Goal: Find contact information: Find contact information

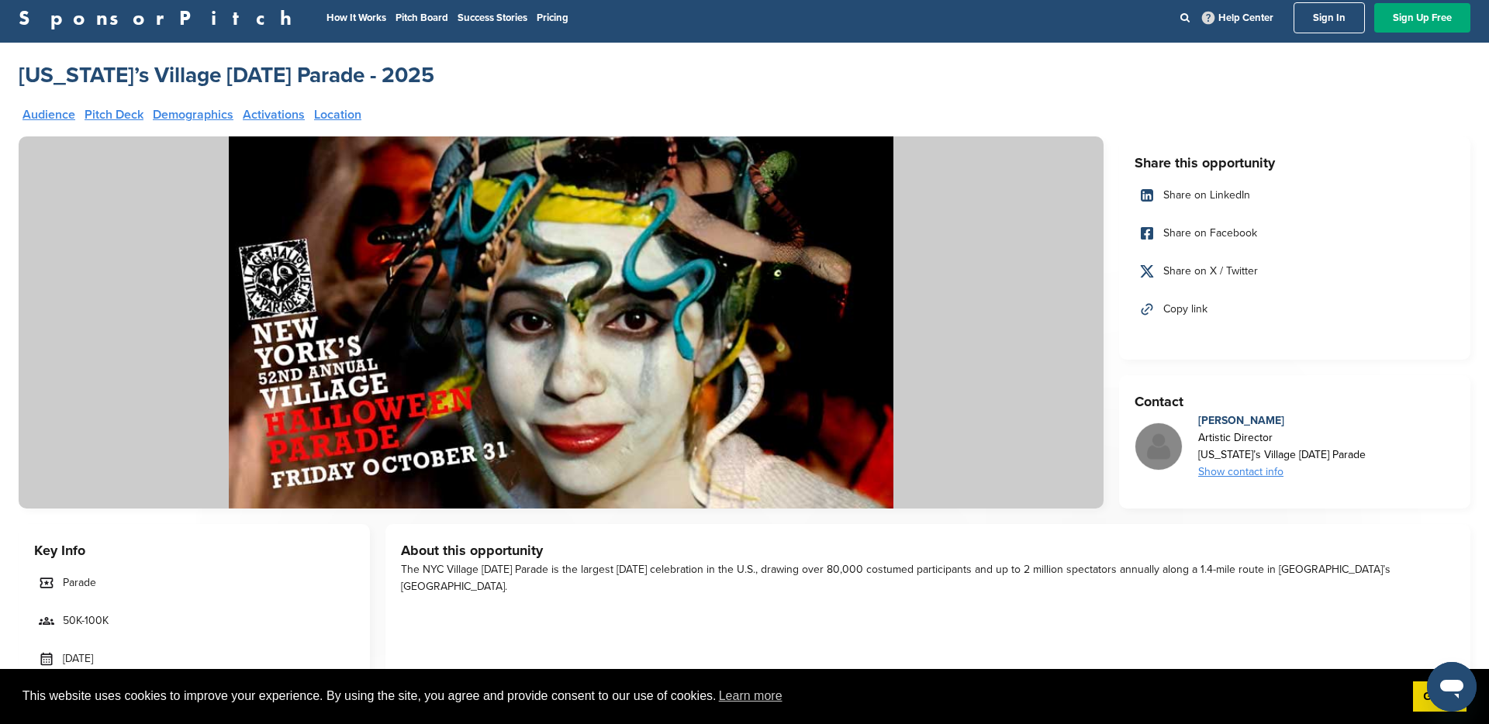
scroll to position [10, 0]
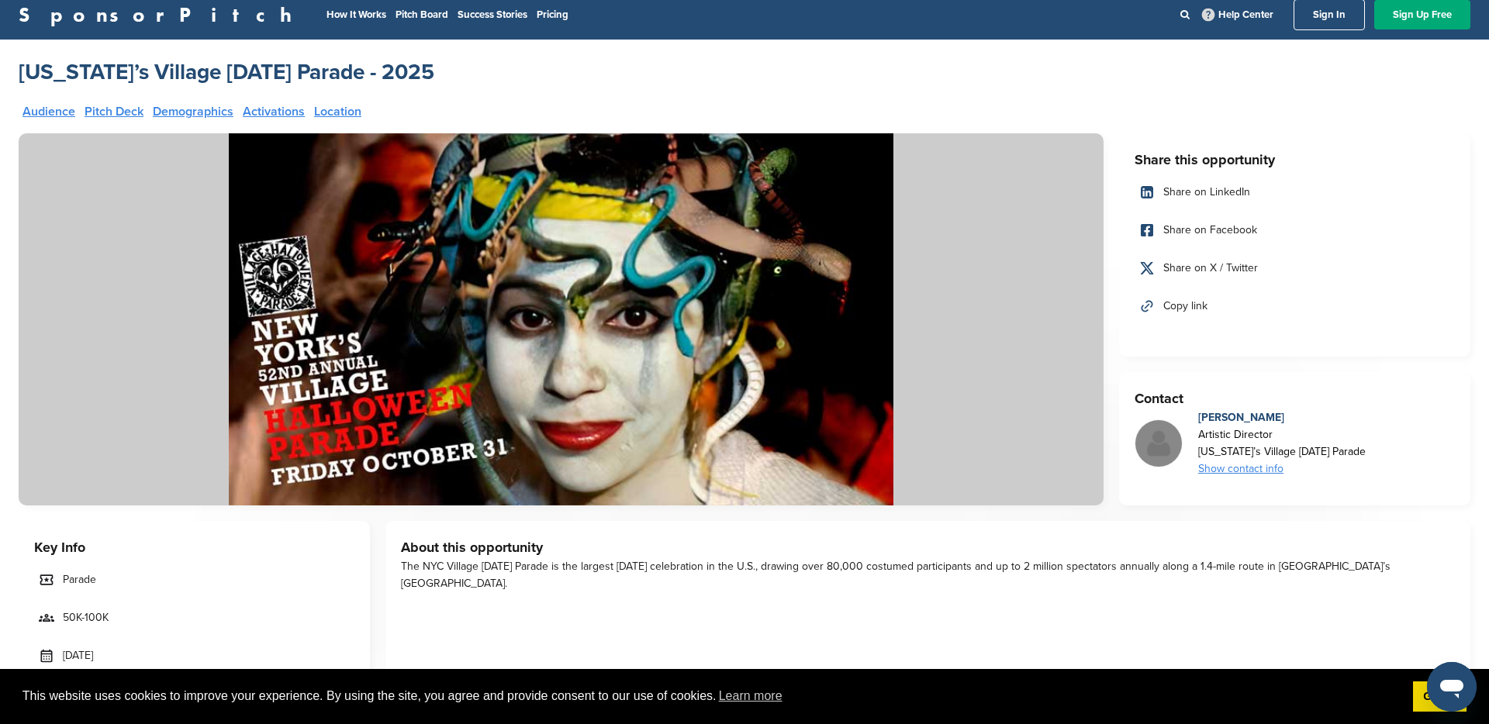
click at [1250, 467] on div "Show contact info" at bounding box center [1282, 469] width 168 height 17
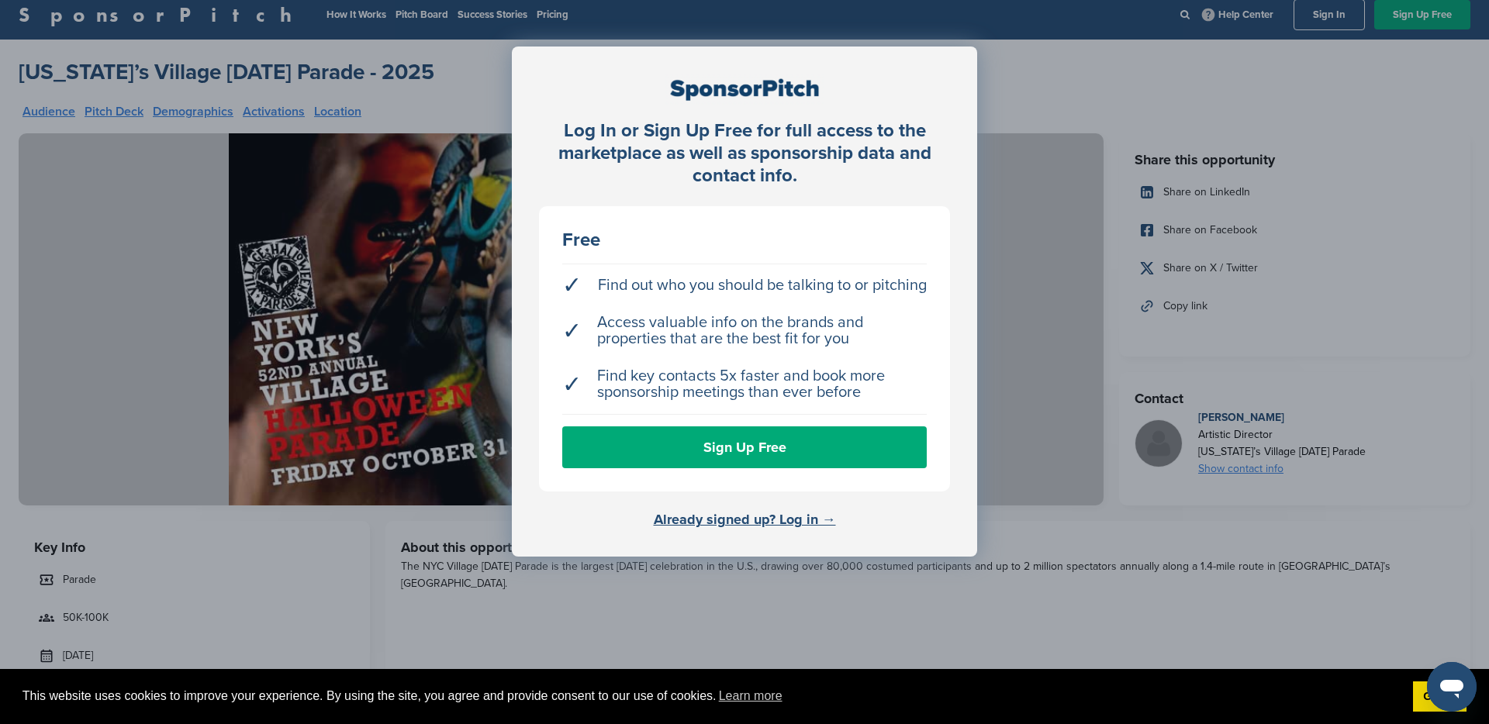
click at [1073, 78] on div "Log In or Sign Up Free for full access to the marketplace as well as sponsorshi…" at bounding box center [744, 401] width 1489 height 802
click at [693, 604] on div "Log In or Sign Up Free for full access to the marketplace as well as sponsorshi…" at bounding box center [744, 401] width 1489 height 802
click at [786, 102] on div at bounding box center [744, 89] width 411 height 31
click at [383, 251] on div "Log In or Sign Up Free for full access to the marketplace as well as sponsorshi…" at bounding box center [744, 401] width 1489 height 802
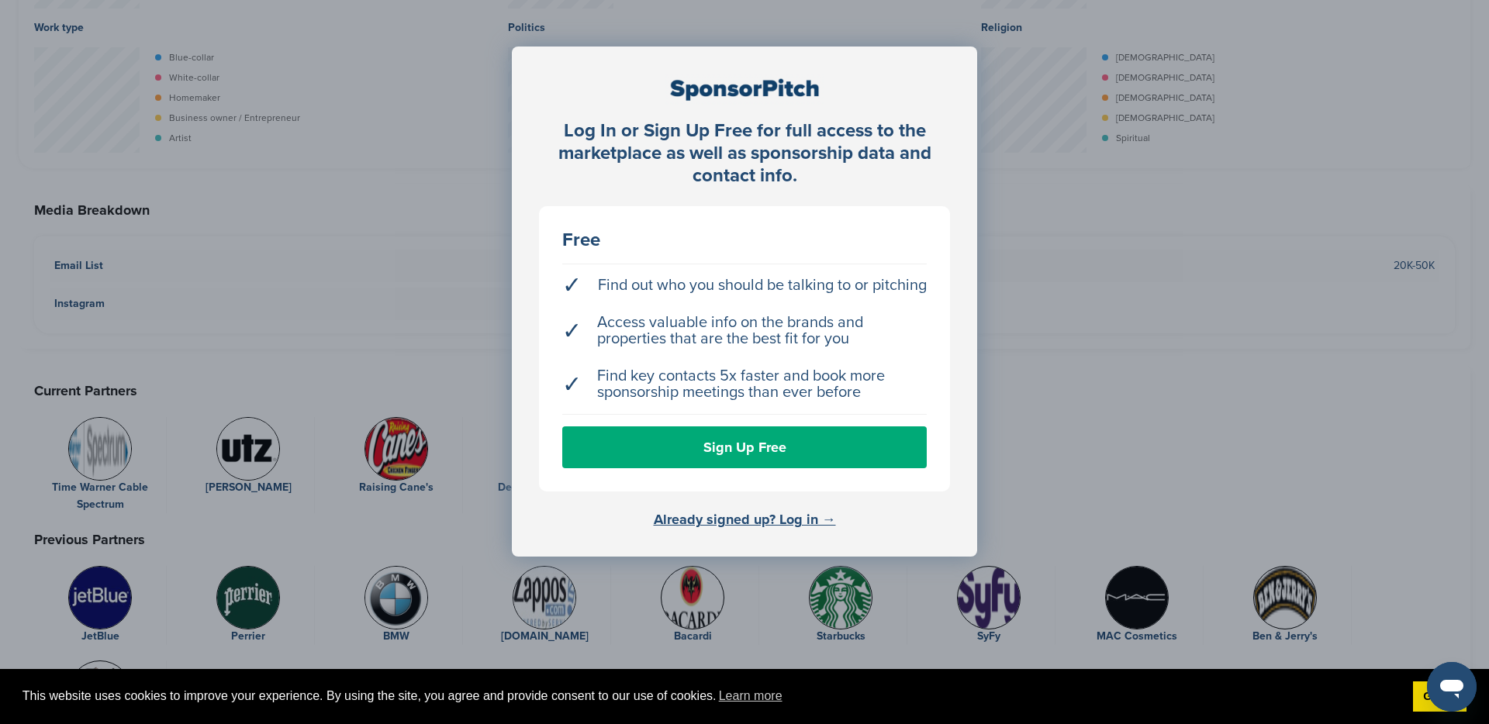
scroll to position [3050, 0]
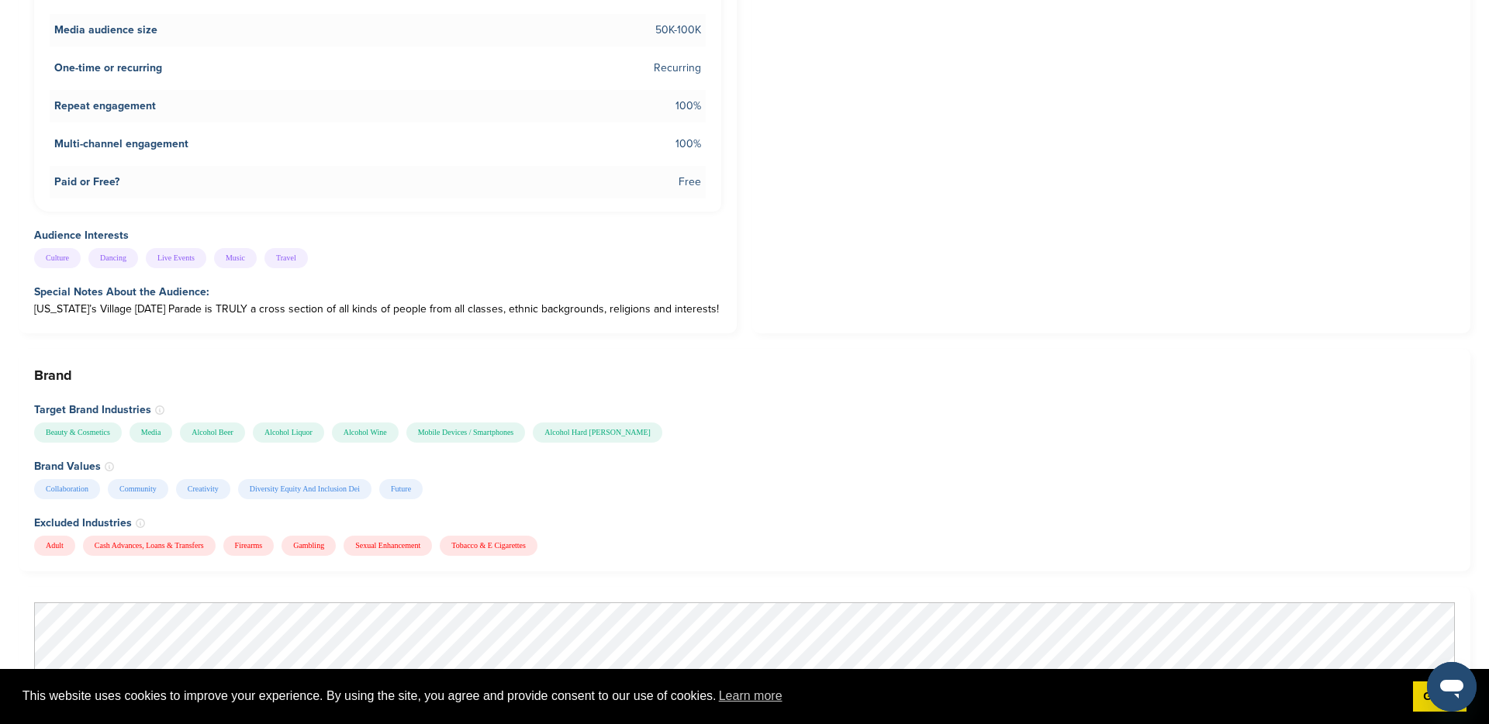
scroll to position [1373, 0]
